Goal: Transaction & Acquisition: Download file/media

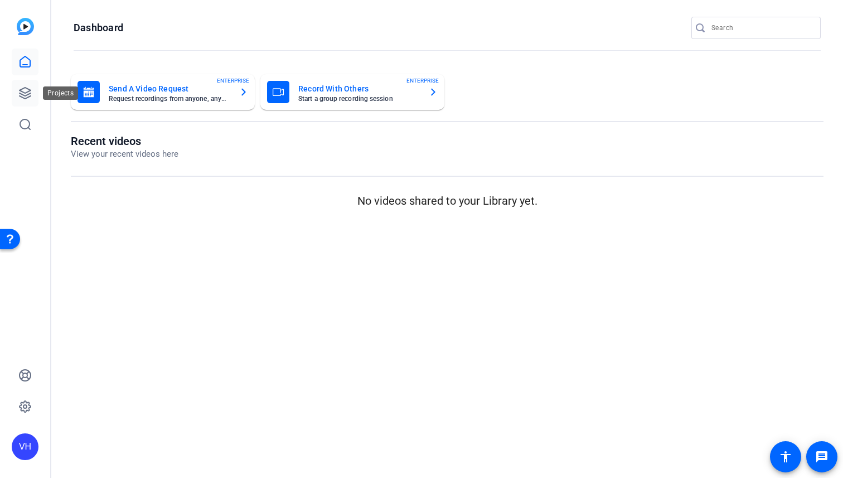
click at [30, 86] on link at bounding box center [25, 93] width 27 height 27
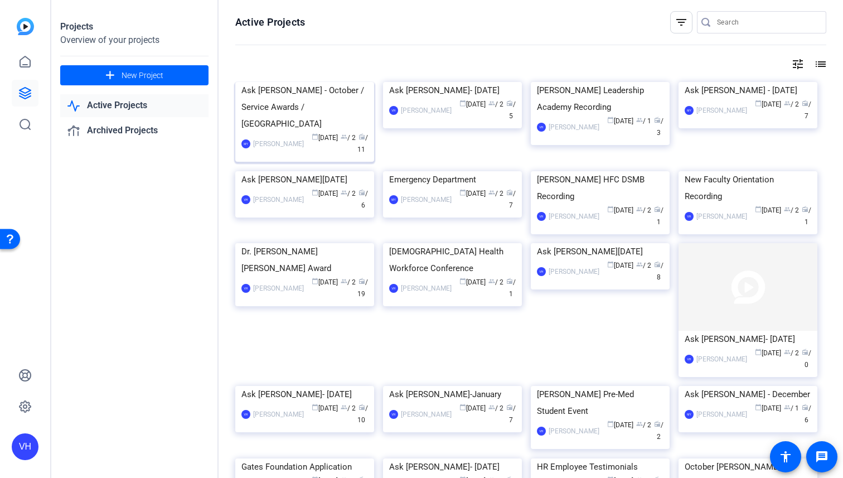
click at [291, 82] on img at bounding box center [304, 82] width 139 height 0
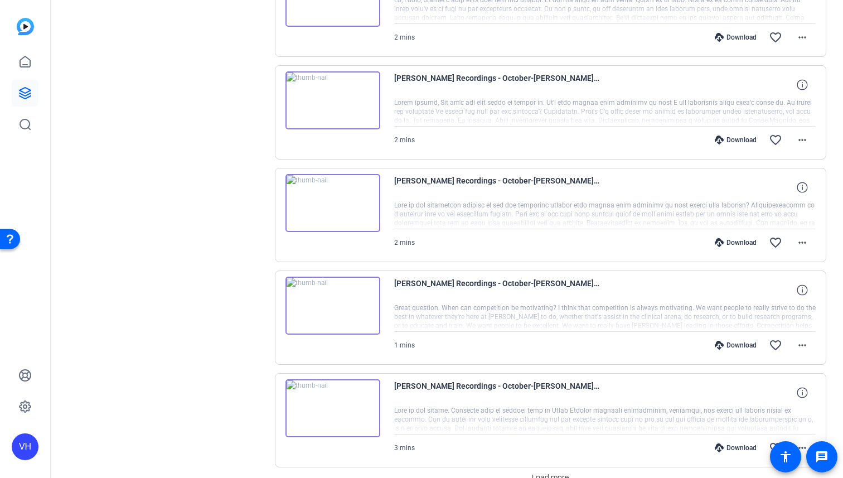
scroll to position [721, 0]
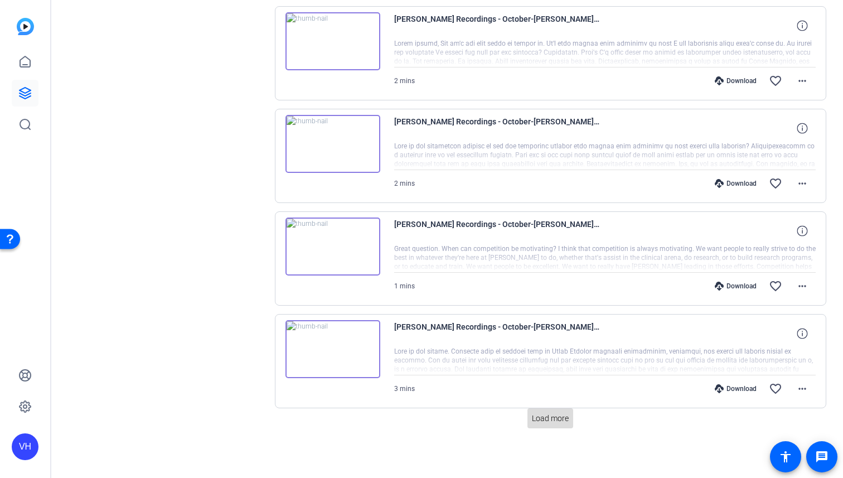
click at [570, 414] on span at bounding box center [550, 418] width 46 height 27
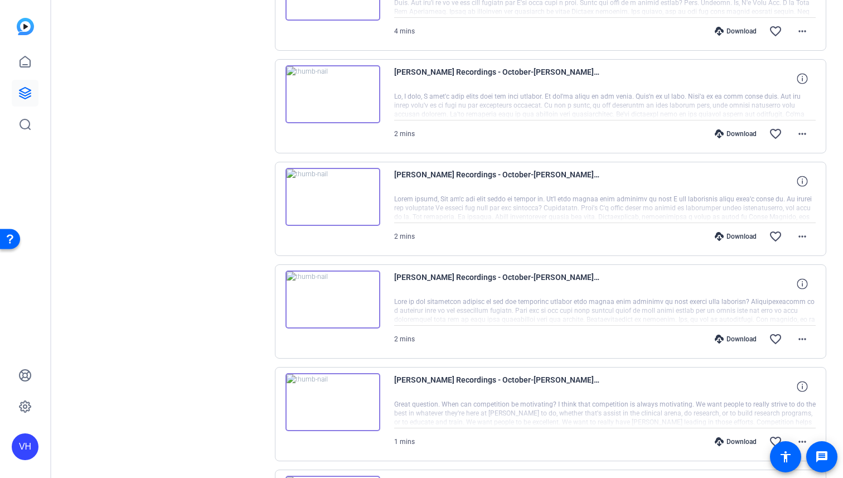
scroll to position [838, 0]
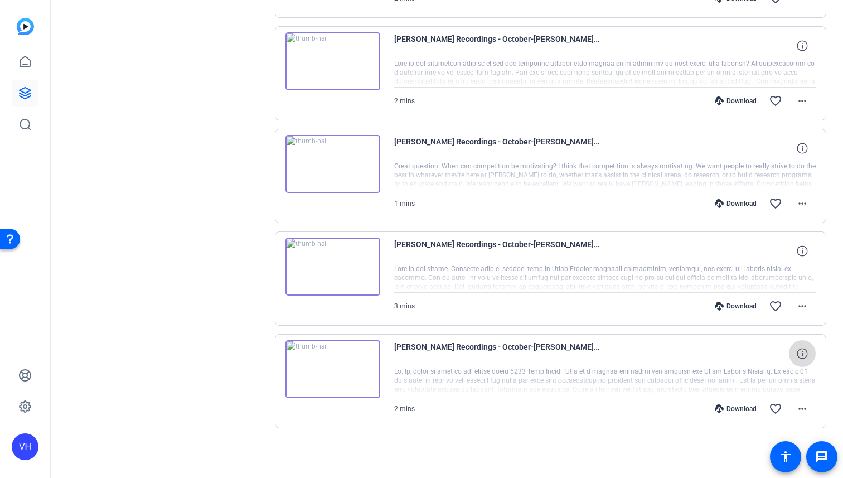
click at [798, 352] on icon at bounding box center [802, 353] width 11 height 11
click at [745, 307] on div "Download" at bounding box center [735, 306] width 53 height 9
click at [804, 308] on mat-icon "more_horiz" at bounding box center [802, 305] width 13 height 13
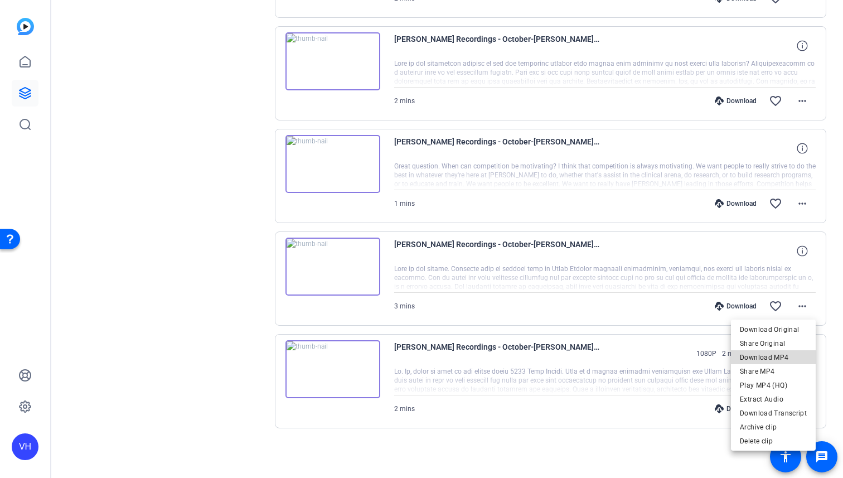
click at [786, 353] on span "Download MP4" at bounding box center [773, 357] width 67 height 13
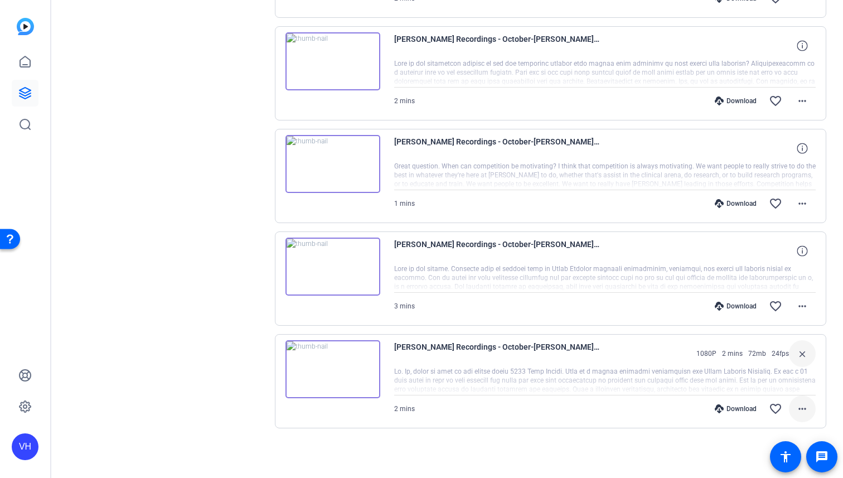
click at [793, 408] on span at bounding box center [802, 408] width 27 height 27
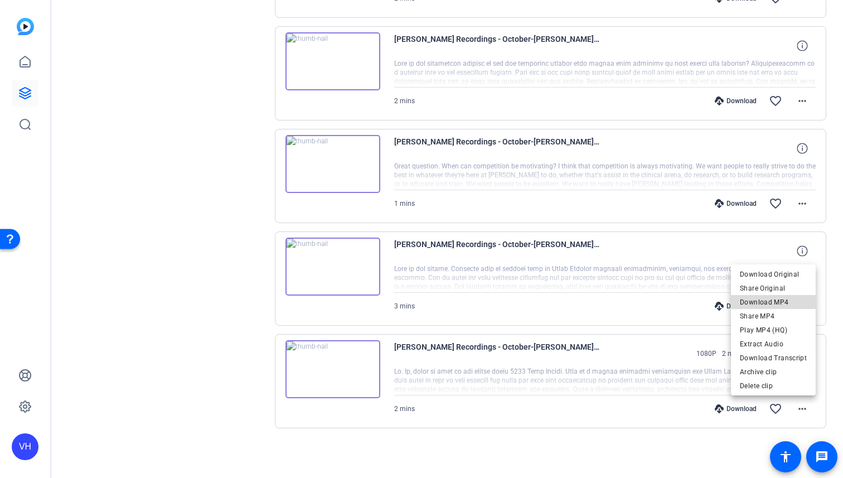
click at [790, 302] on span "Download MP4" at bounding box center [773, 302] width 67 height 13
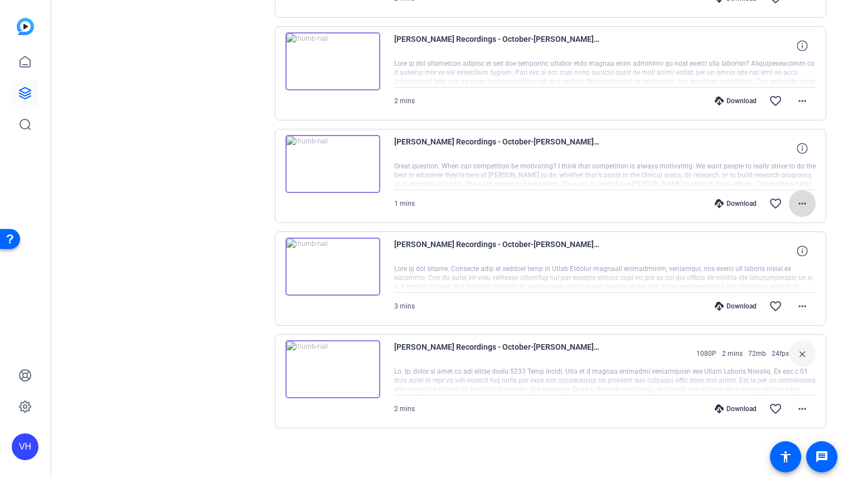
click at [802, 200] on mat-icon "more_horiz" at bounding box center [802, 203] width 13 height 13
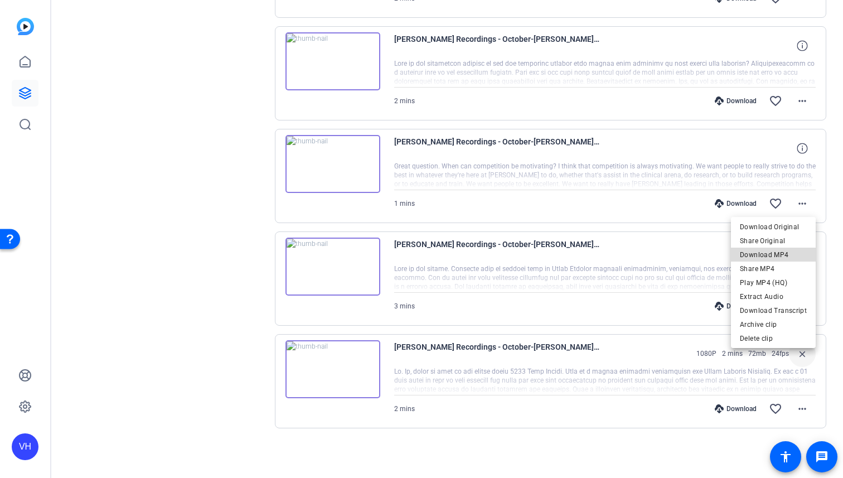
click at [790, 259] on span "Download MP4" at bounding box center [773, 254] width 67 height 13
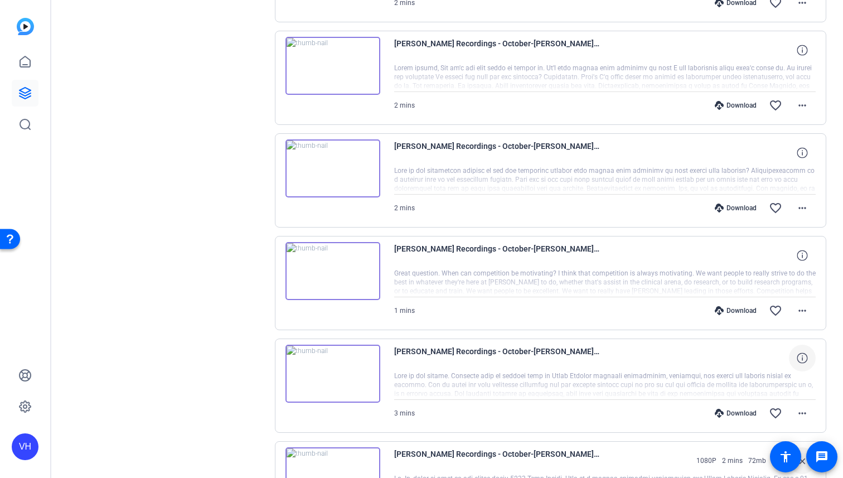
scroll to position [724, 0]
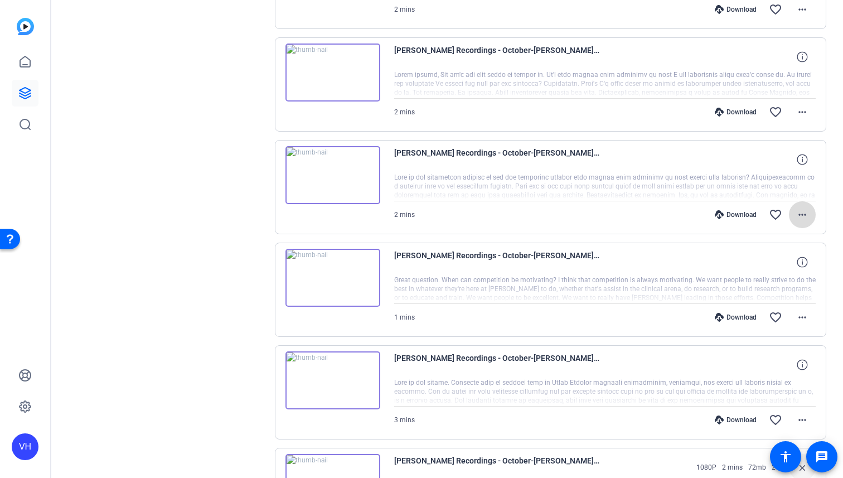
click at [806, 211] on mat-icon "more_horiz" at bounding box center [802, 214] width 13 height 13
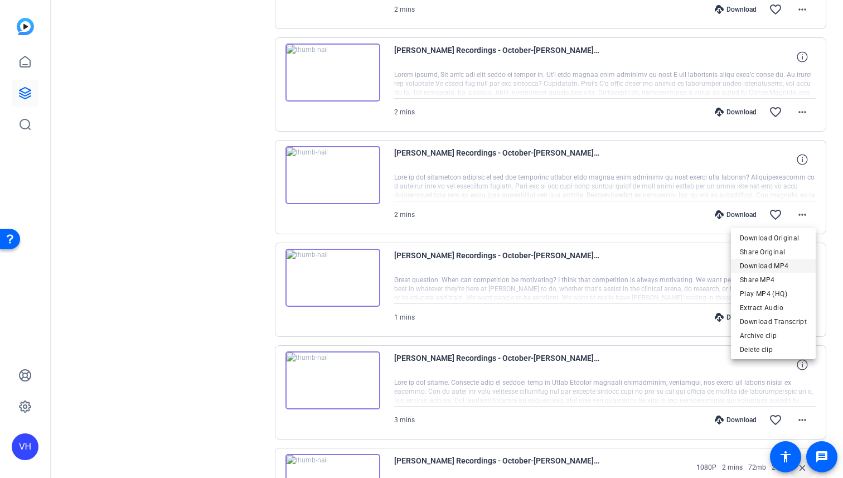
click at [790, 267] on span "Download MP4" at bounding box center [773, 265] width 67 height 13
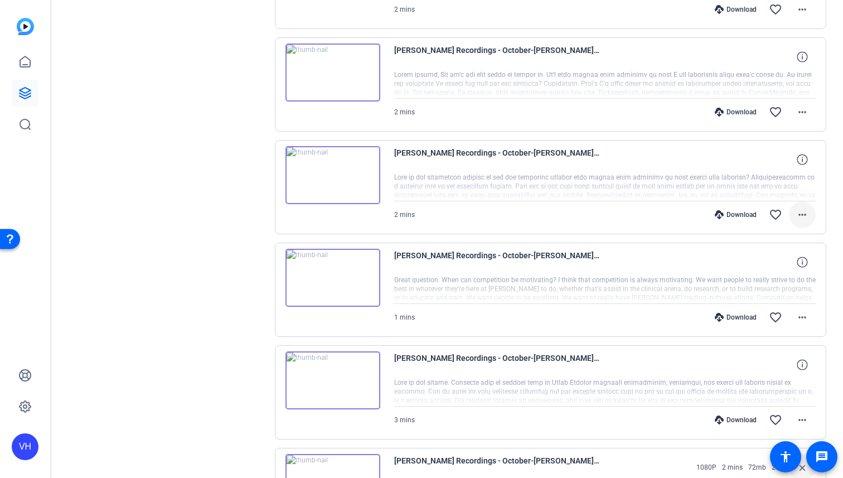
click at [805, 212] on mat-icon "more_horiz" at bounding box center [802, 214] width 13 height 13
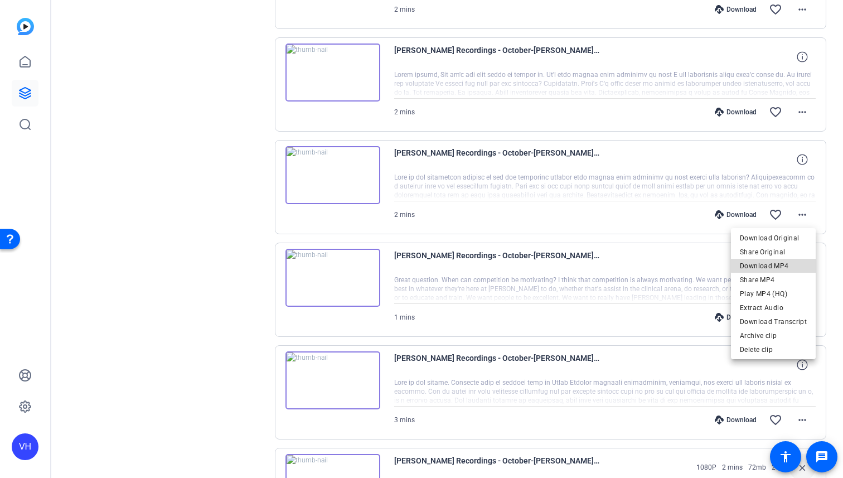
click at [792, 264] on span "Download MP4" at bounding box center [773, 265] width 67 height 13
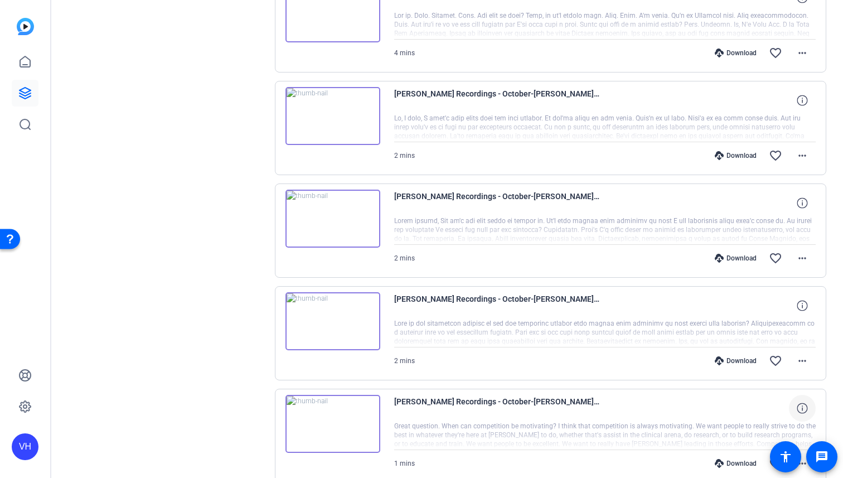
scroll to position [577, 0]
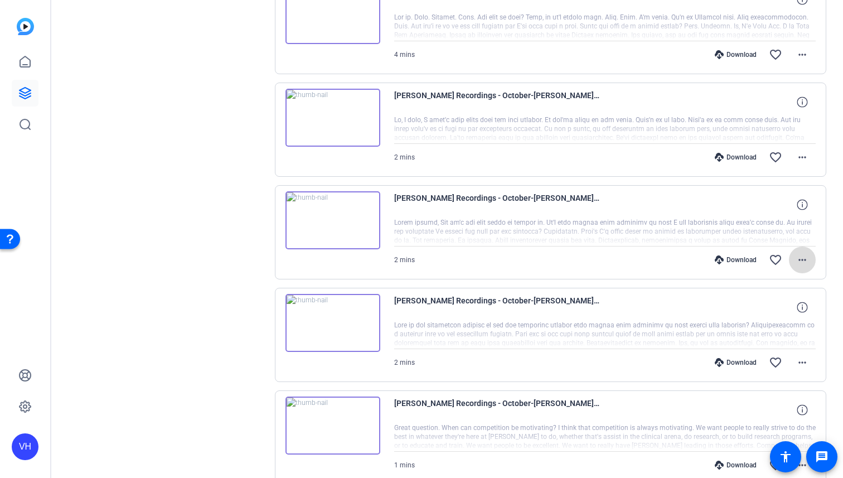
click at [802, 258] on mat-icon "more_horiz" at bounding box center [802, 259] width 13 height 13
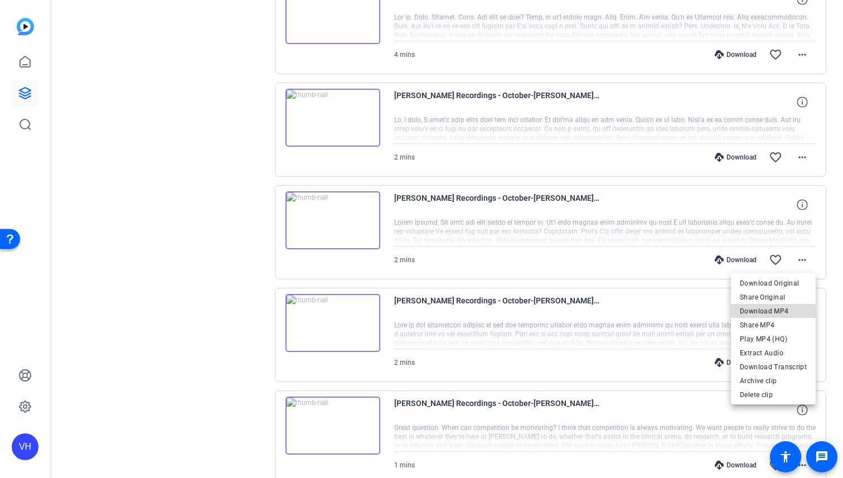
click at [793, 311] on span "Download MP4" at bounding box center [773, 310] width 67 height 13
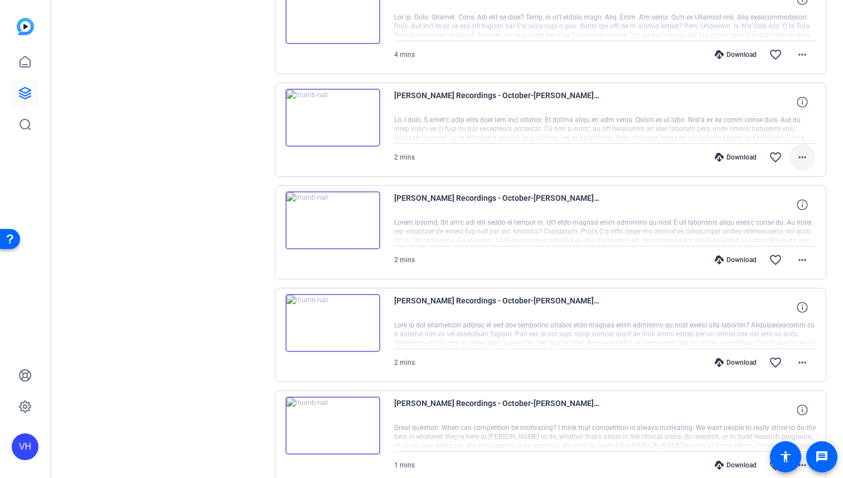
click at [798, 159] on mat-icon "more_horiz" at bounding box center [802, 157] width 13 height 13
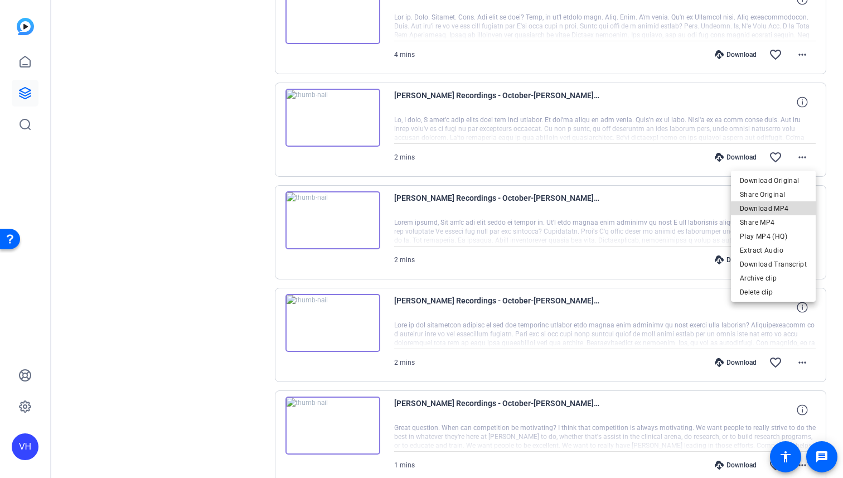
click at [795, 210] on span "Download MP4" at bounding box center [773, 208] width 67 height 13
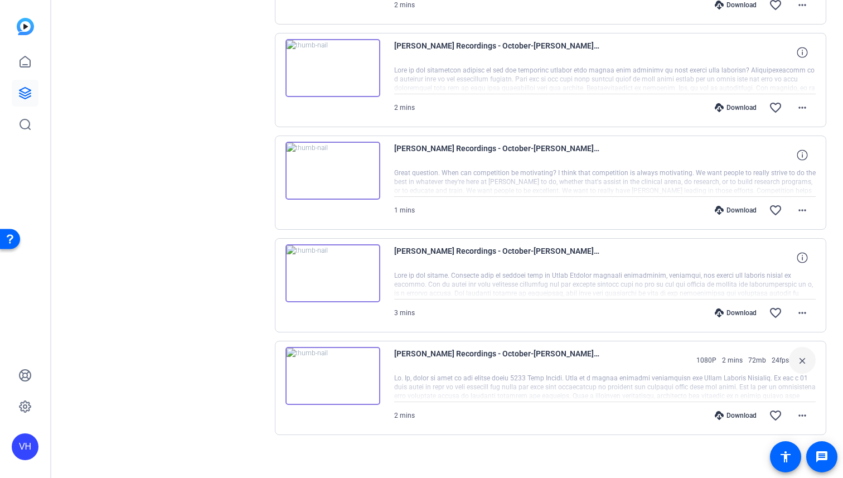
scroll to position [838, 0]
